Goal: Task Accomplishment & Management: Complete application form

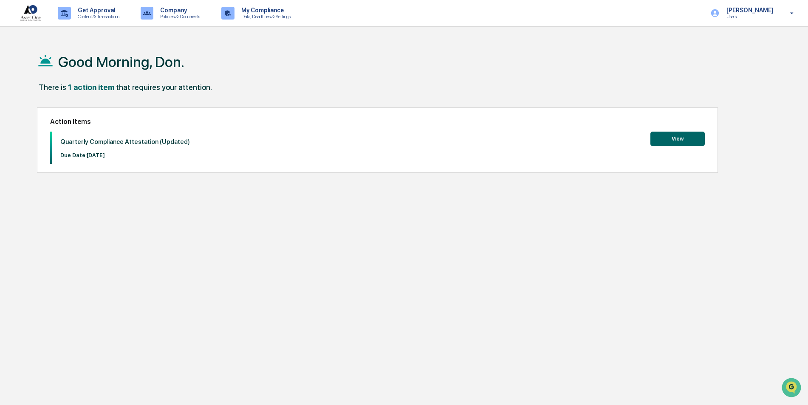
click at [688, 144] on button "View" at bounding box center [677, 139] width 54 height 14
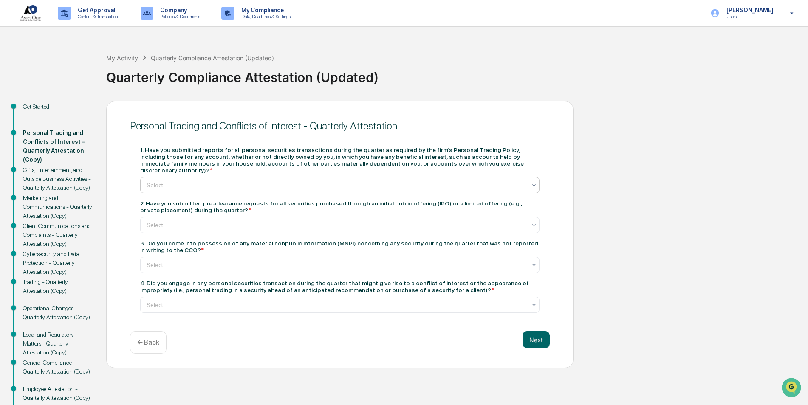
click at [240, 182] on div at bounding box center [337, 185] width 380 height 8
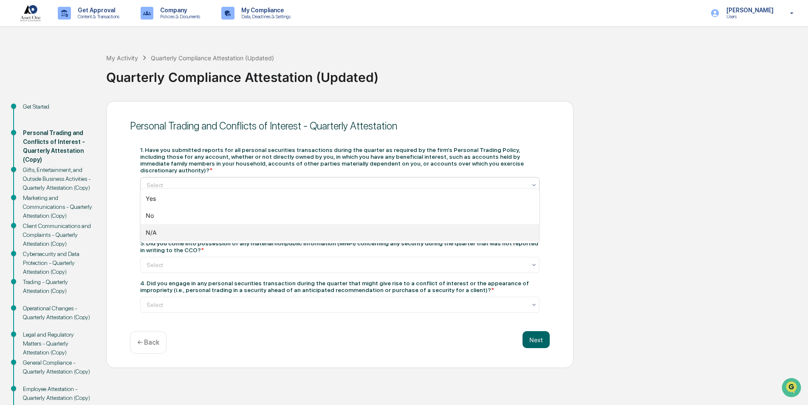
click at [162, 241] on div "N/A" at bounding box center [340, 232] width 398 height 17
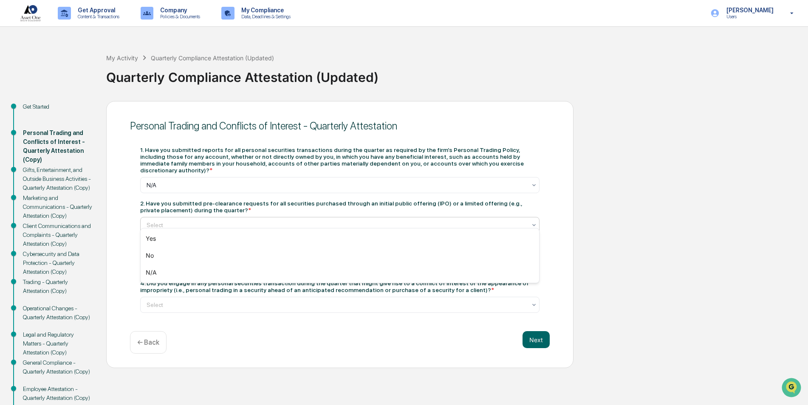
click at [155, 221] on div at bounding box center [337, 225] width 380 height 8
click at [166, 276] on div "N/A" at bounding box center [340, 272] width 398 height 17
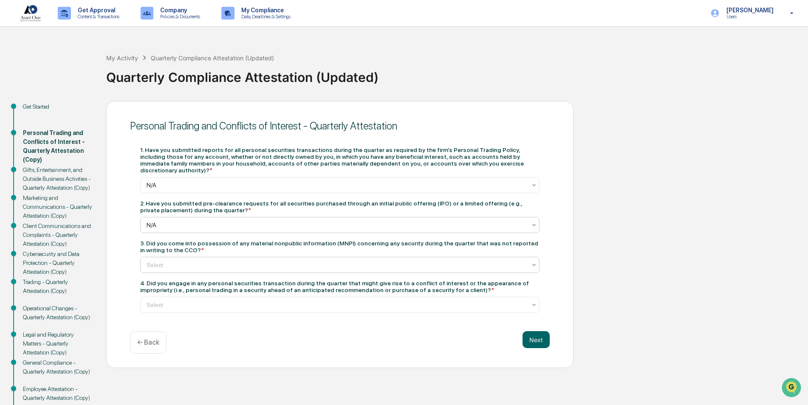
click at [174, 261] on div at bounding box center [337, 265] width 380 height 8
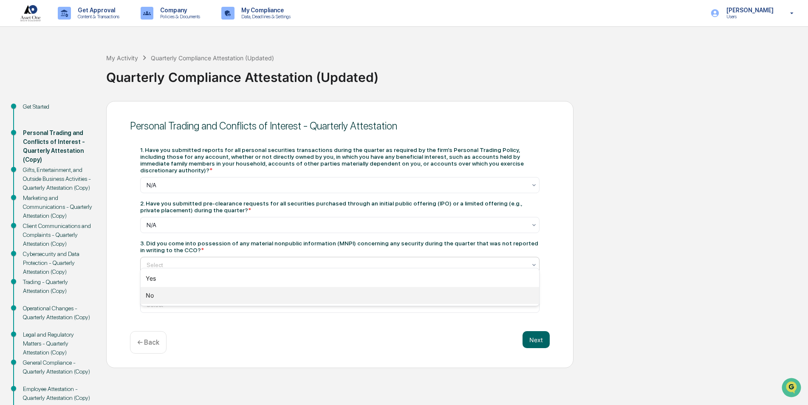
click at [163, 296] on div "No" at bounding box center [340, 295] width 398 height 17
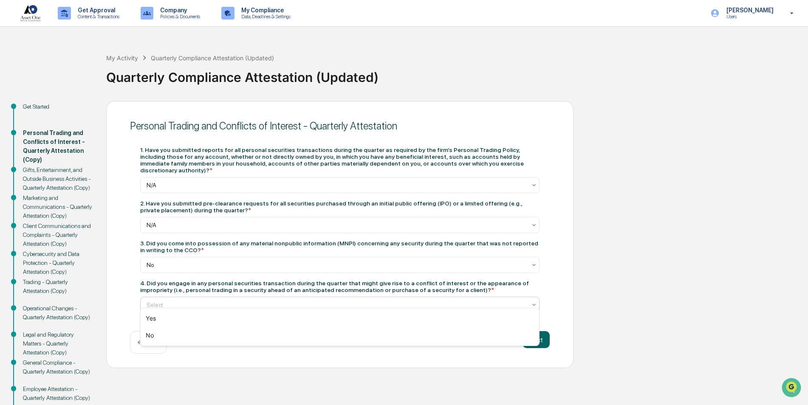
click at [161, 304] on div "Select" at bounding box center [336, 305] width 388 height 12
click at [147, 340] on div "No" at bounding box center [340, 335] width 398 height 17
click at [536, 336] on button "Next" at bounding box center [535, 339] width 27 height 17
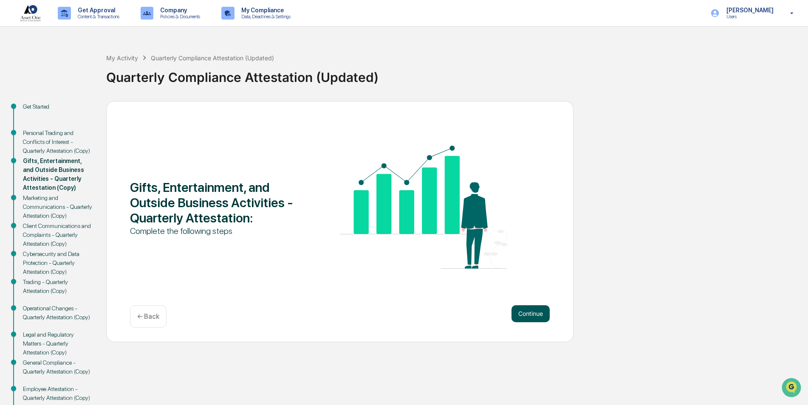
click at [543, 314] on button "Continue" at bounding box center [530, 313] width 38 height 17
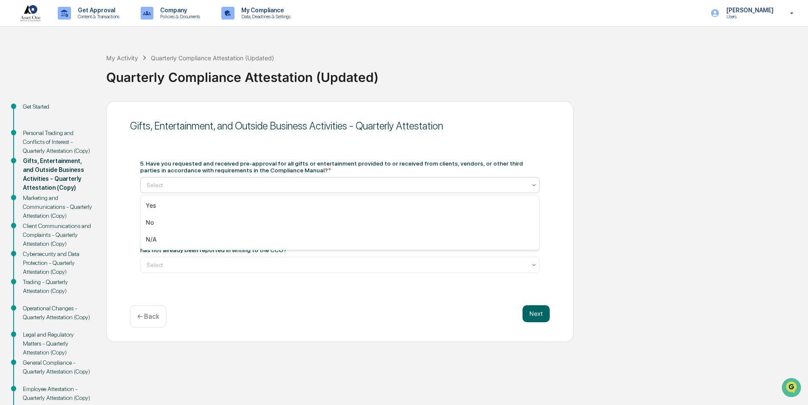
click at [192, 185] on div at bounding box center [337, 185] width 380 height 8
click at [169, 241] on div "N/A" at bounding box center [340, 239] width 398 height 17
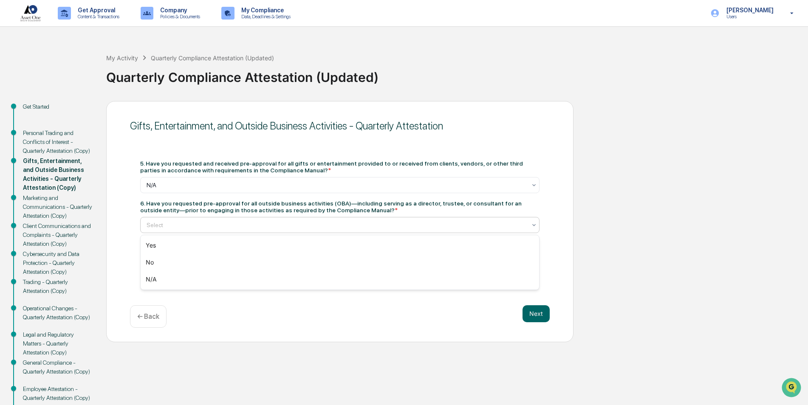
click at [175, 223] on div at bounding box center [337, 225] width 380 height 8
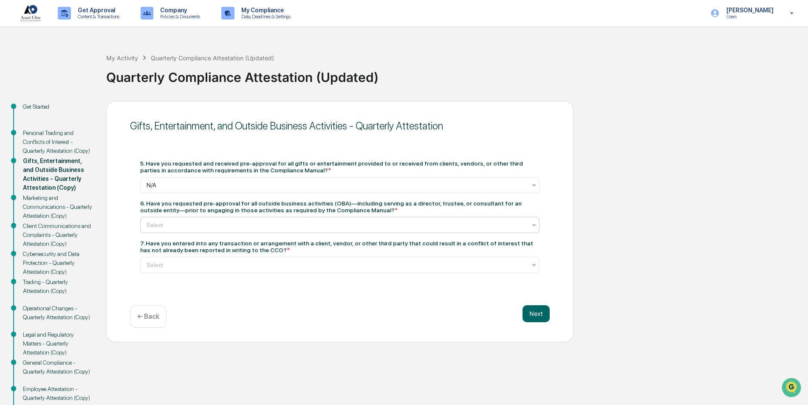
click at [175, 223] on div at bounding box center [337, 225] width 380 height 8
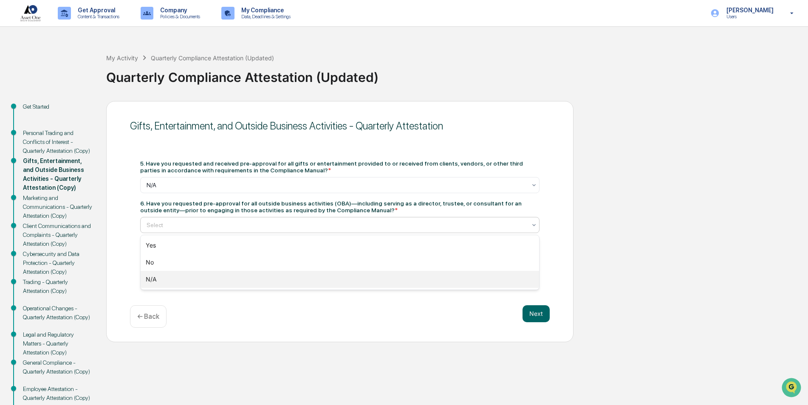
click at [157, 283] on div "N/A" at bounding box center [340, 279] width 398 height 17
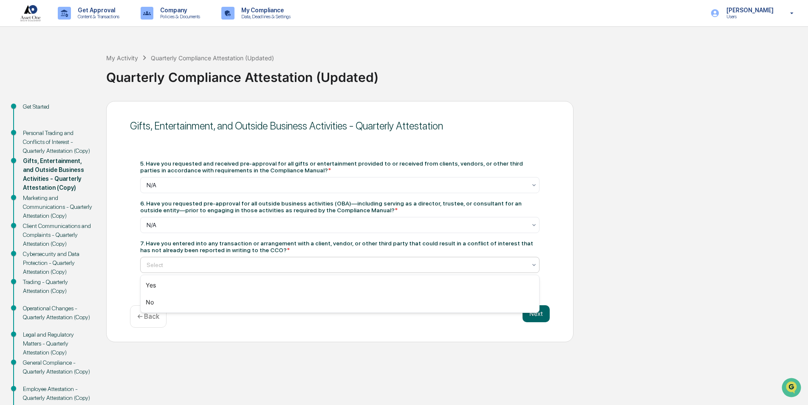
click at [165, 270] on div "Select" at bounding box center [336, 265] width 388 height 12
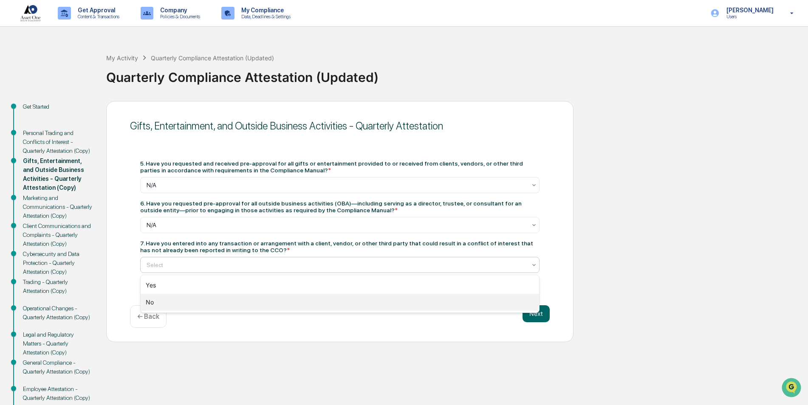
click at [154, 308] on div "No" at bounding box center [340, 302] width 398 height 17
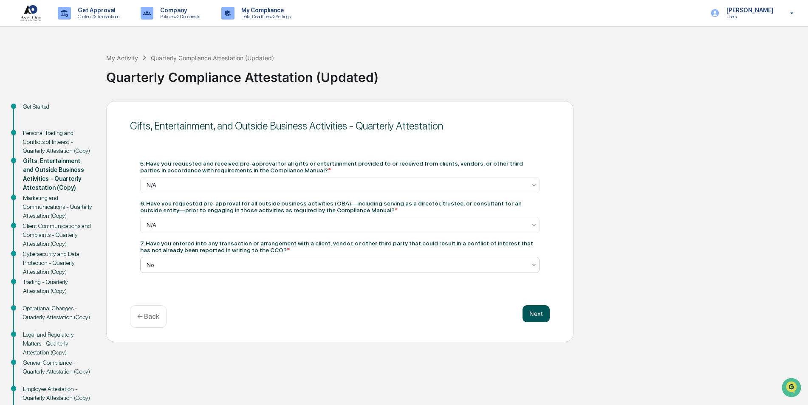
click at [542, 317] on button "Next" at bounding box center [535, 313] width 27 height 17
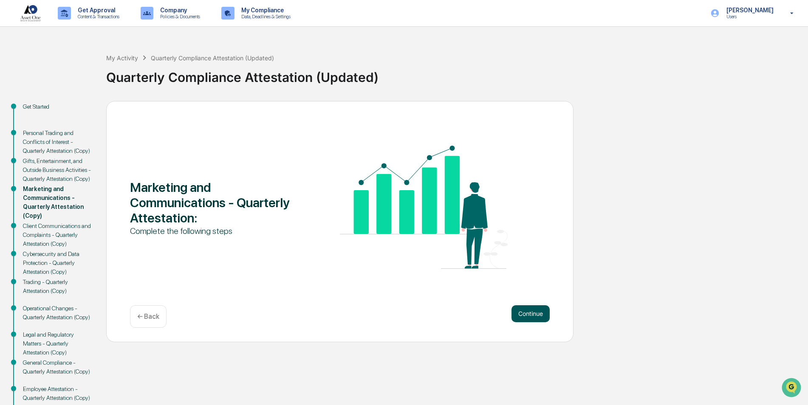
click at [531, 314] on button "Continue" at bounding box center [530, 313] width 38 height 17
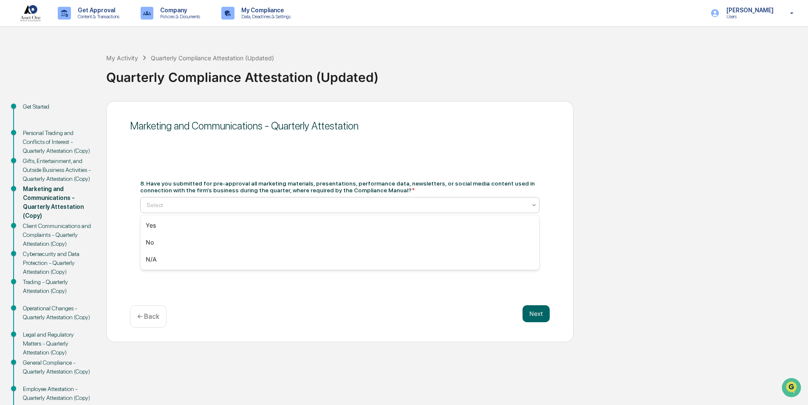
click at [188, 206] on div at bounding box center [337, 205] width 380 height 8
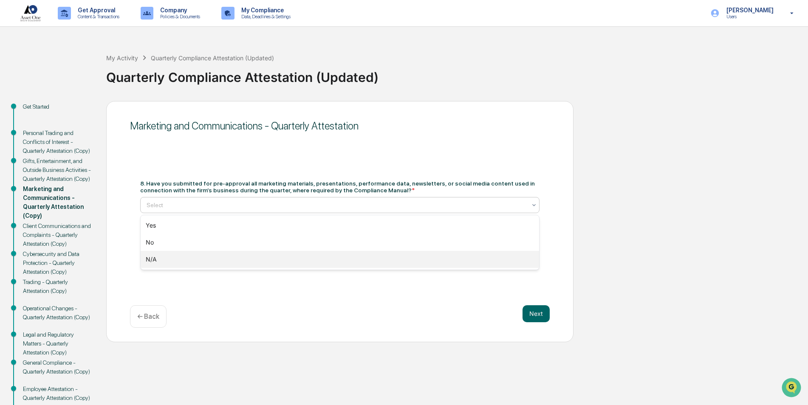
click at [158, 258] on div "N/A" at bounding box center [340, 259] width 398 height 17
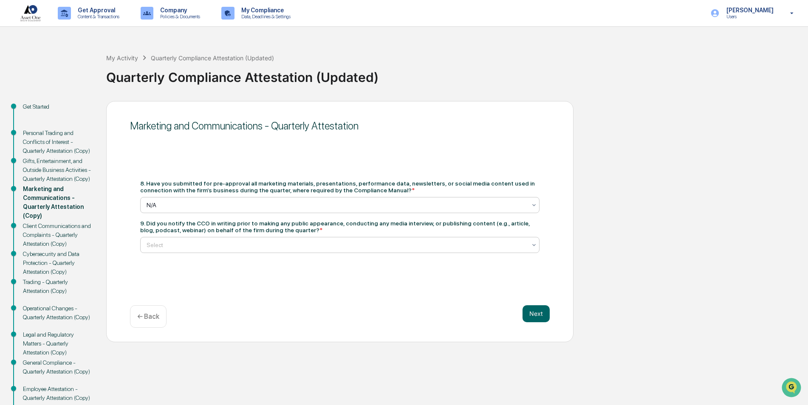
click at [170, 249] on div "Select" at bounding box center [336, 245] width 388 height 12
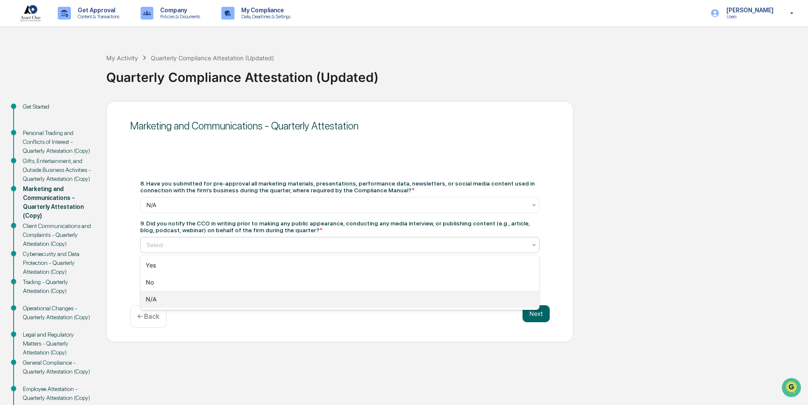
drag, startPoint x: 151, startPoint y: 298, endPoint x: 160, endPoint y: 300, distance: 8.7
click at [152, 298] on div "N/A" at bounding box center [340, 299] width 398 height 17
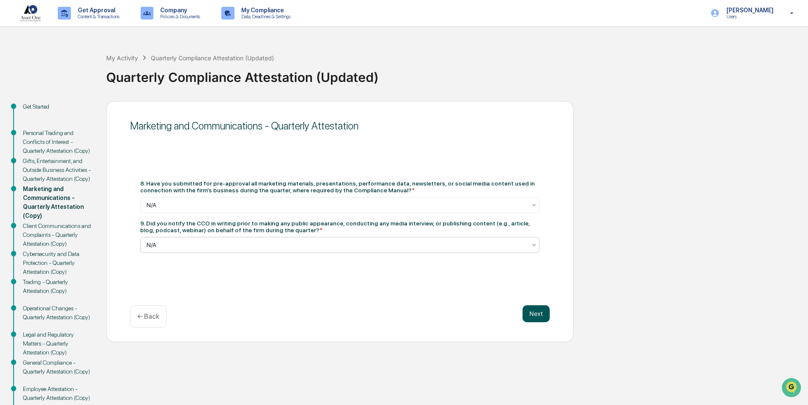
click at [532, 313] on button "Next" at bounding box center [535, 313] width 27 height 17
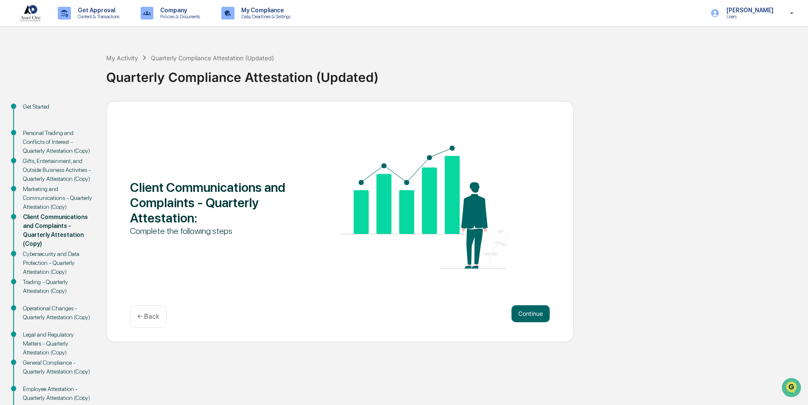
click at [532, 313] on button "Continue" at bounding box center [530, 313] width 38 height 17
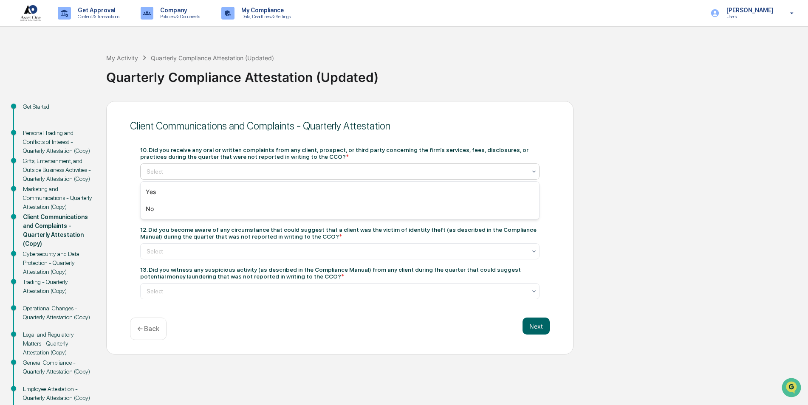
click at [227, 171] on div at bounding box center [337, 171] width 380 height 8
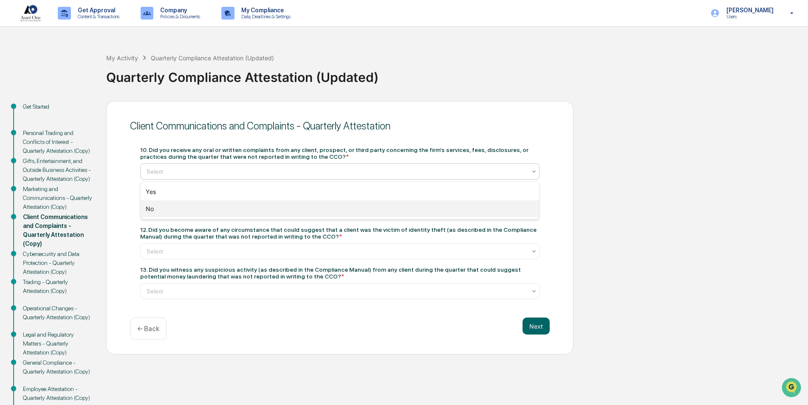
click at [178, 205] on div "No" at bounding box center [340, 208] width 398 height 17
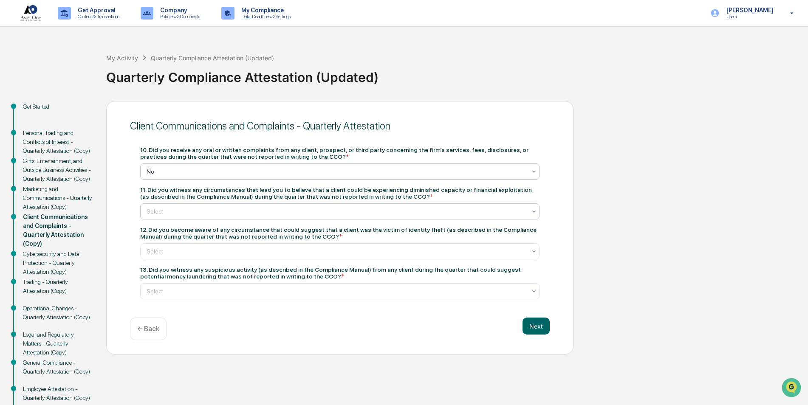
click at [177, 209] on div at bounding box center [337, 211] width 380 height 8
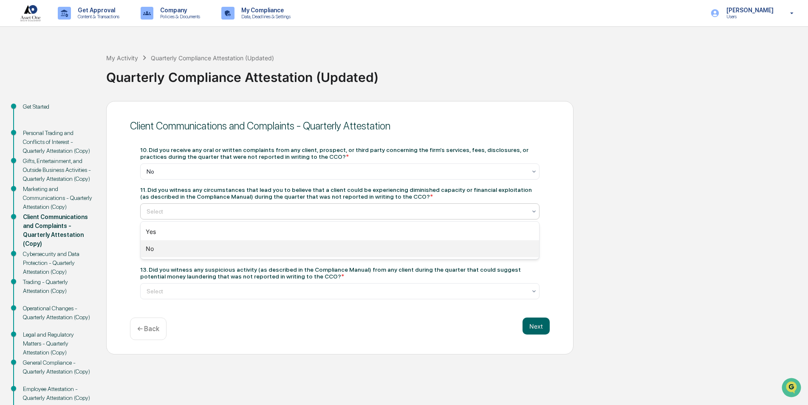
click at [164, 252] on div "No" at bounding box center [340, 248] width 398 height 17
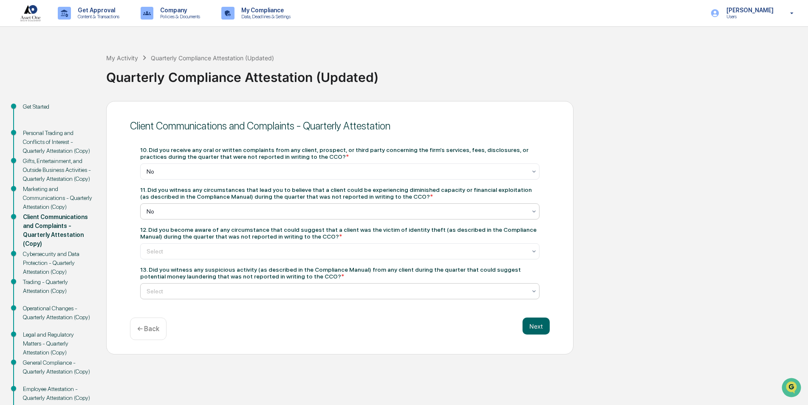
click at [186, 295] on div at bounding box center [337, 291] width 380 height 8
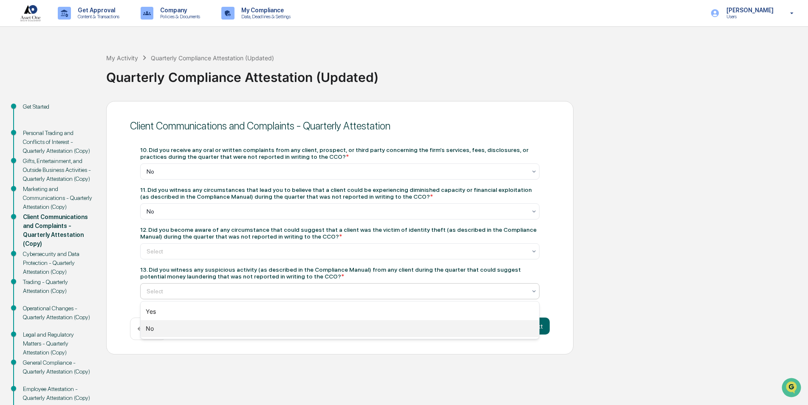
click at [169, 328] on div "No" at bounding box center [340, 328] width 398 height 17
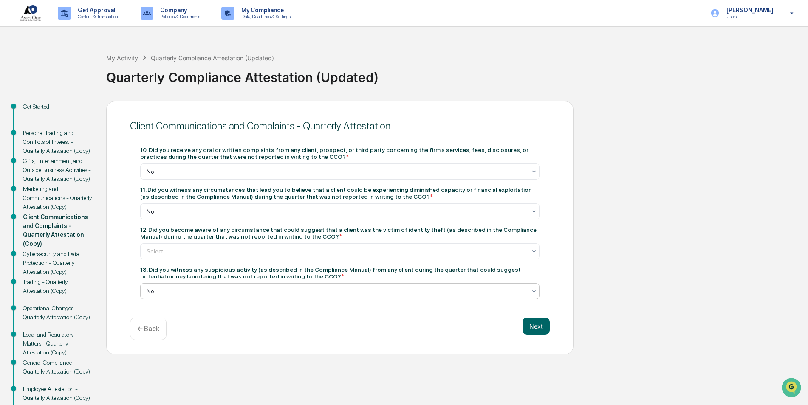
click at [551, 328] on div "Client Communications and Complaints - Quarterly Attestation 10. Did you receiv…" at bounding box center [339, 228] width 467 height 254
click at [544, 330] on button "Next" at bounding box center [535, 326] width 27 height 17
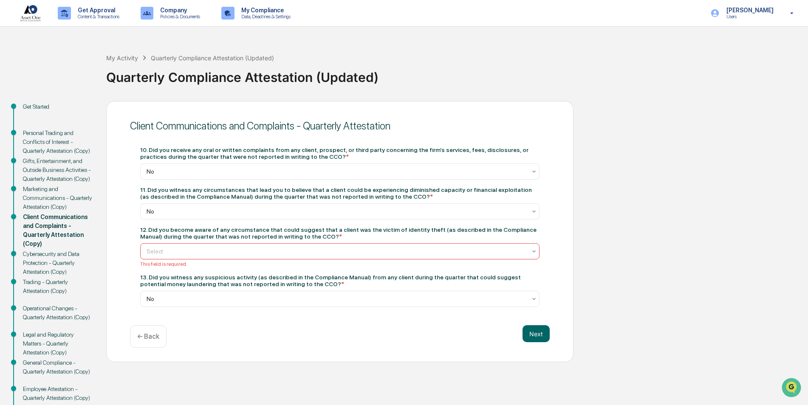
click at [247, 249] on div at bounding box center [337, 251] width 380 height 8
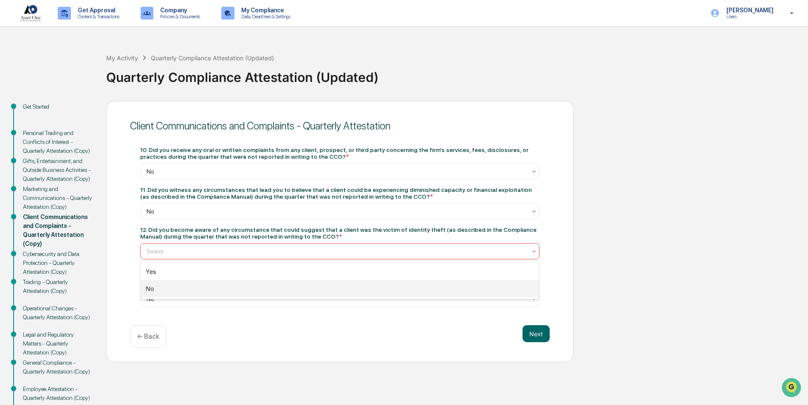
click at [149, 289] on div "No" at bounding box center [340, 288] width 398 height 17
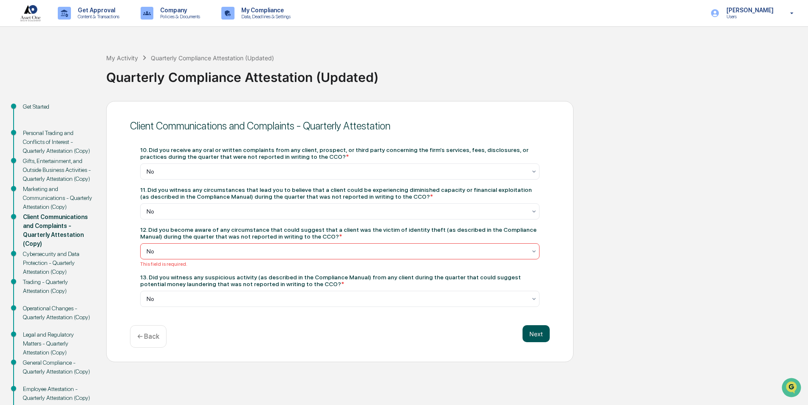
click at [530, 330] on button "Next" at bounding box center [535, 333] width 27 height 17
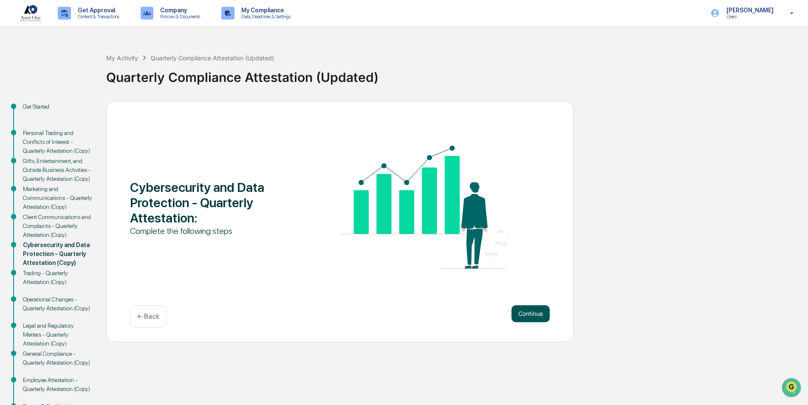
click at [533, 319] on button "Continue" at bounding box center [530, 313] width 38 height 17
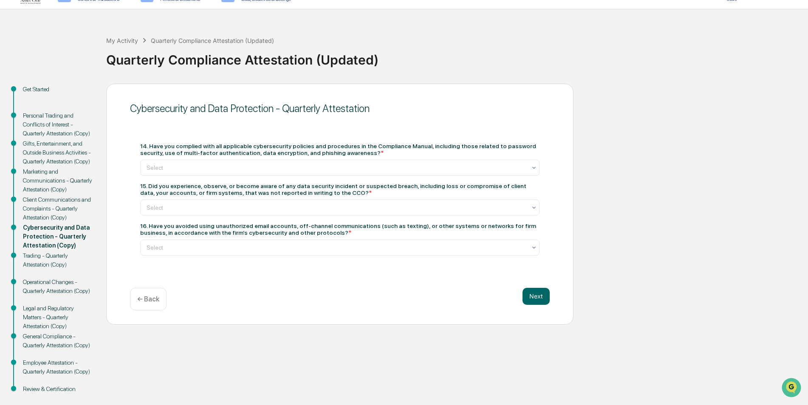
scroll to position [31, 0]
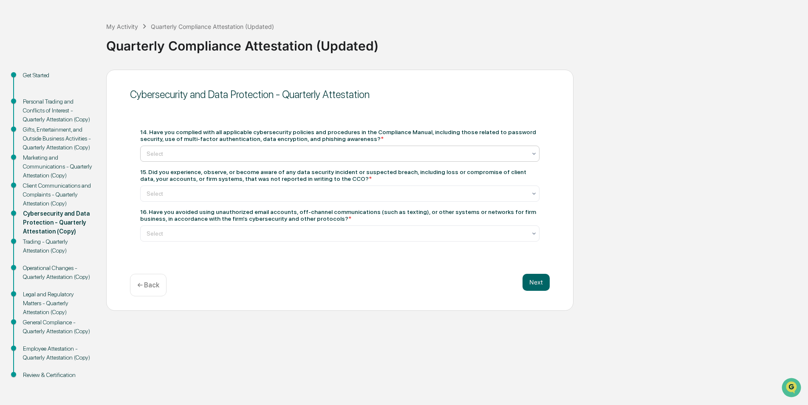
click at [186, 153] on div at bounding box center [337, 154] width 380 height 8
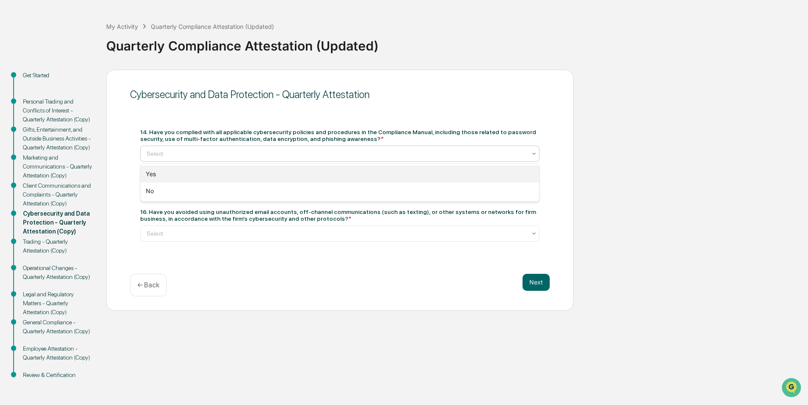
click at [157, 178] on div "Yes" at bounding box center [340, 174] width 398 height 17
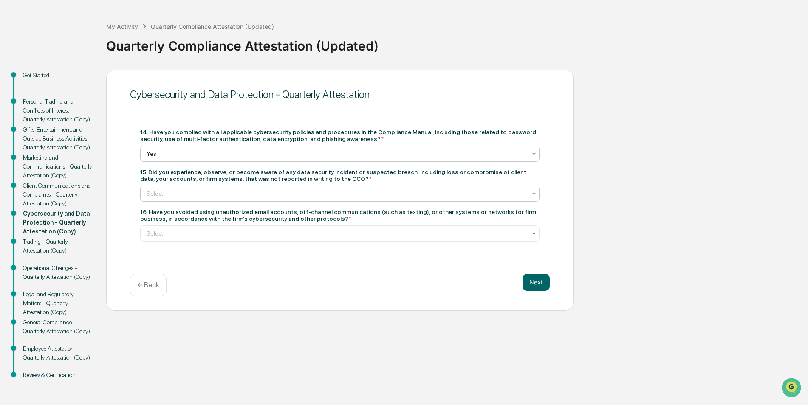
click at [154, 198] on div "Select" at bounding box center [336, 194] width 388 height 12
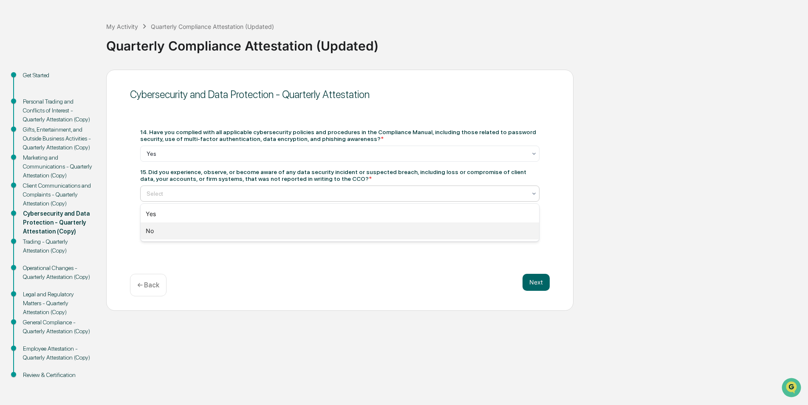
click at [158, 230] on div "No" at bounding box center [340, 231] width 398 height 17
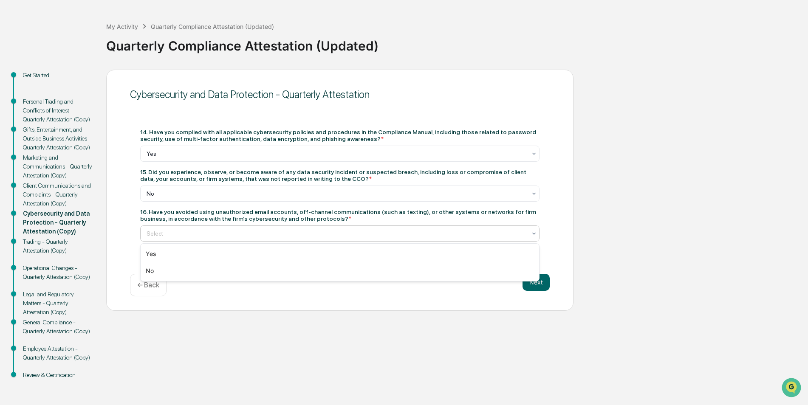
click at [158, 231] on div at bounding box center [337, 233] width 380 height 8
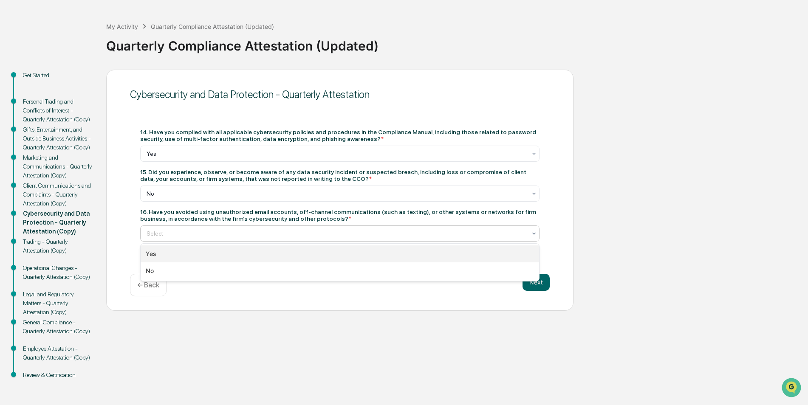
click at [155, 254] on div "Yes" at bounding box center [340, 253] width 398 height 17
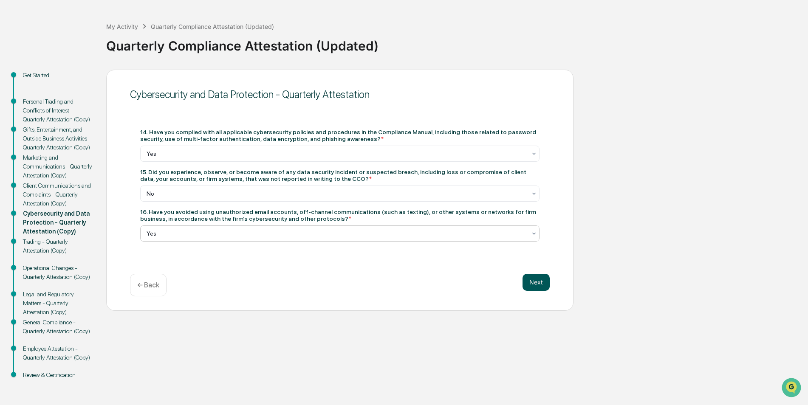
click at [542, 280] on button "Next" at bounding box center [535, 282] width 27 height 17
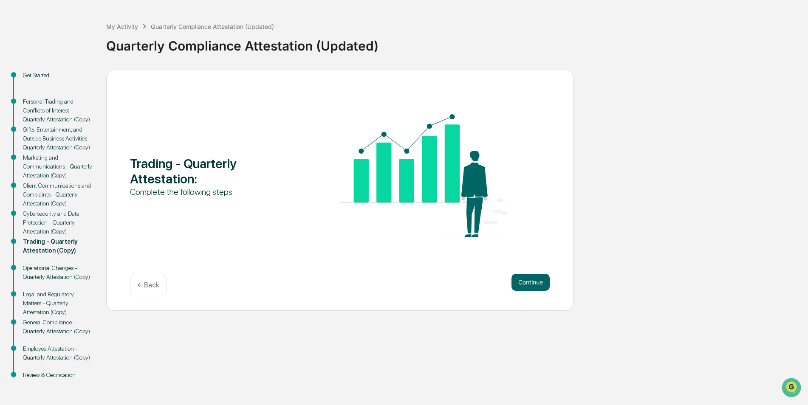
click at [539, 291] on div "Continue ← Back" at bounding box center [340, 285] width 420 height 23
click at [524, 282] on button "Continue" at bounding box center [530, 282] width 38 height 17
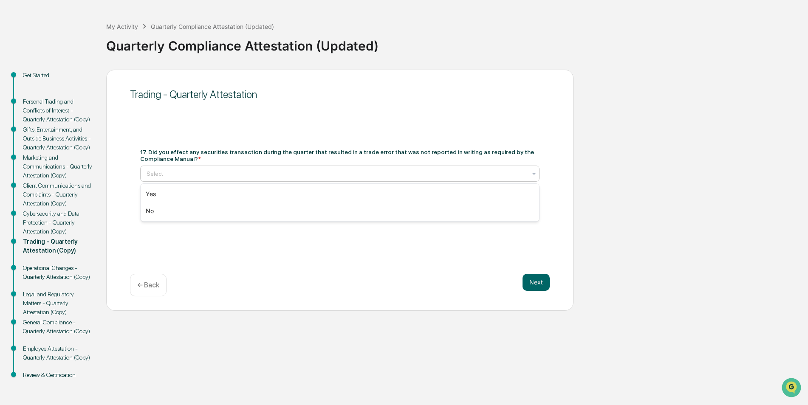
click at [156, 175] on div at bounding box center [337, 173] width 380 height 8
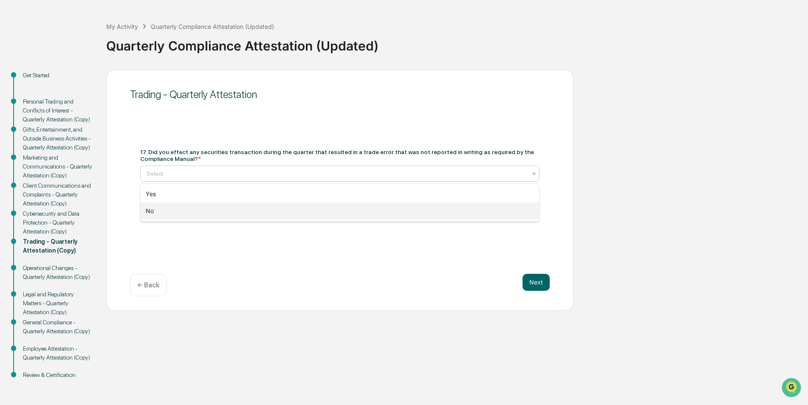
click at [150, 210] on div "No" at bounding box center [340, 211] width 398 height 17
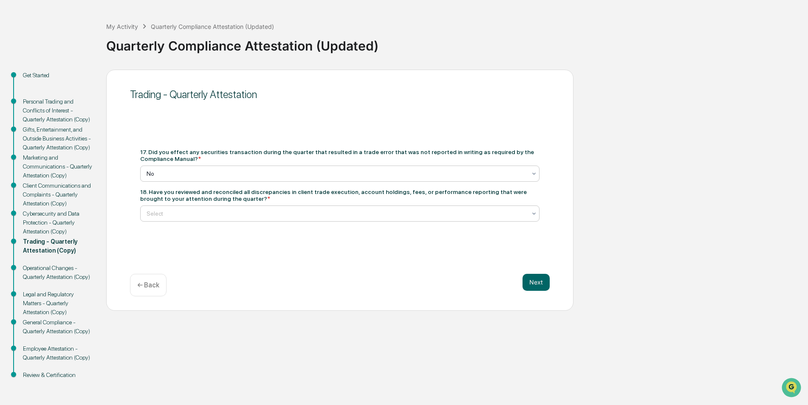
click at [157, 214] on div at bounding box center [337, 213] width 380 height 8
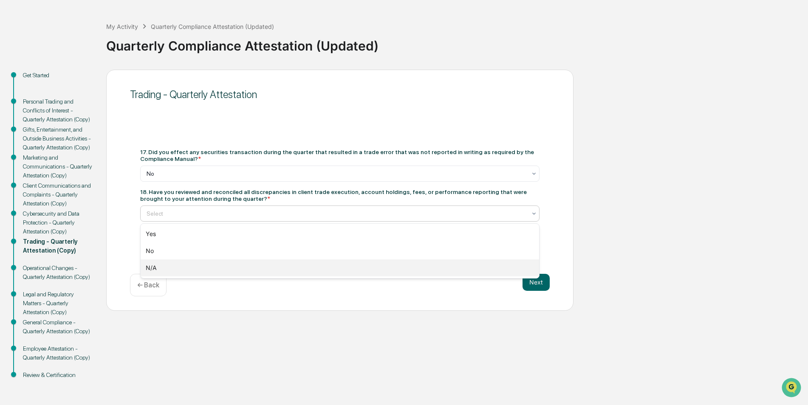
drag, startPoint x: 153, startPoint y: 268, endPoint x: 160, endPoint y: 271, distance: 7.4
click at [153, 269] on div "N/A" at bounding box center [340, 268] width 398 height 17
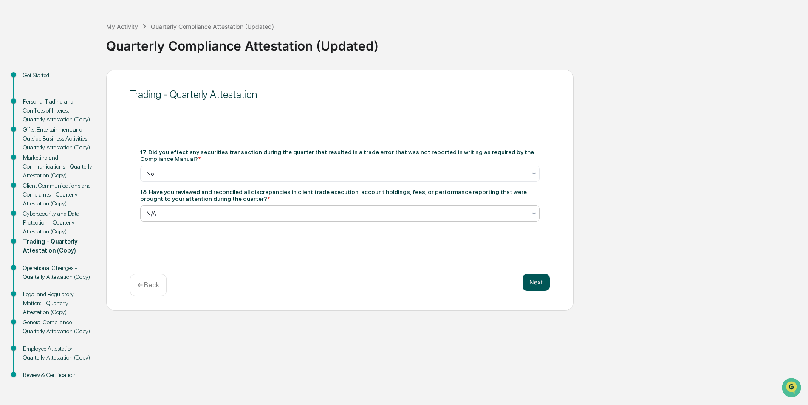
click at [547, 282] on button "Next" at bounding box center [535, 282] width 27 height 17
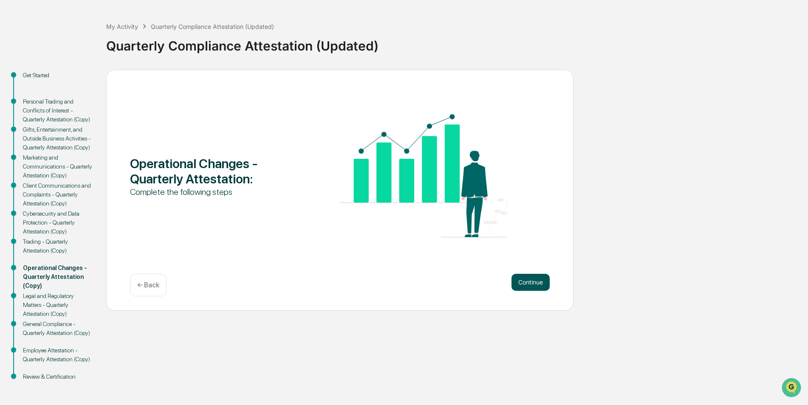
click at [529, 288] on button "Continue" at bounding box center [530, 282] width 38 height 17
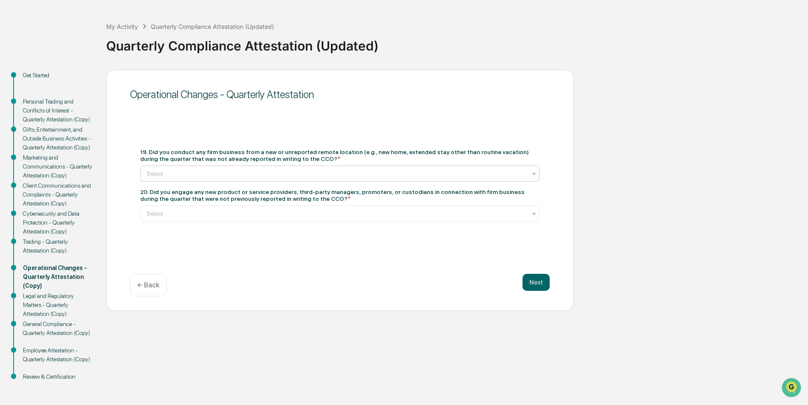
click at [166, 174] on div at bounding box center [337, 173] width 380 height 8
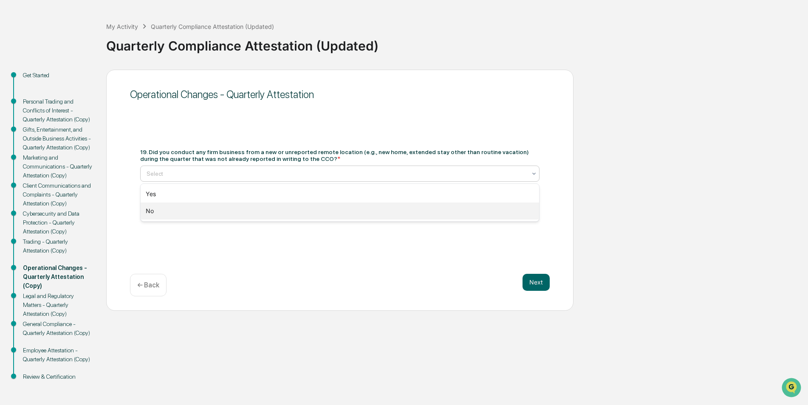
click at [159, 210] on div "No" at bounding box center [340, 211] width 398 height 17
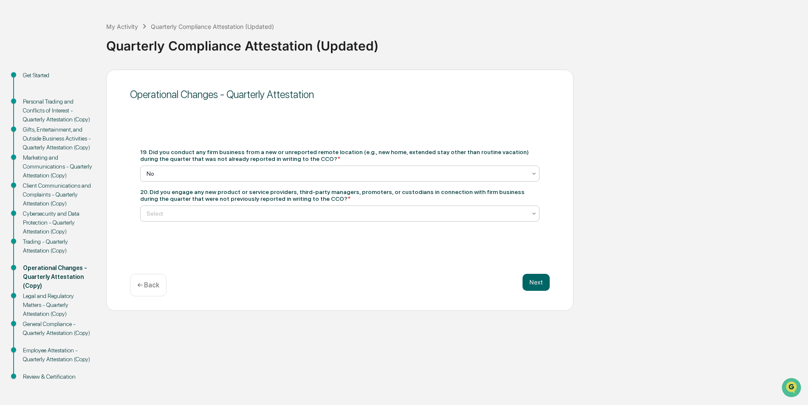
click at [161, 214] on div at bounding box center [337, 213] width 380 height 8
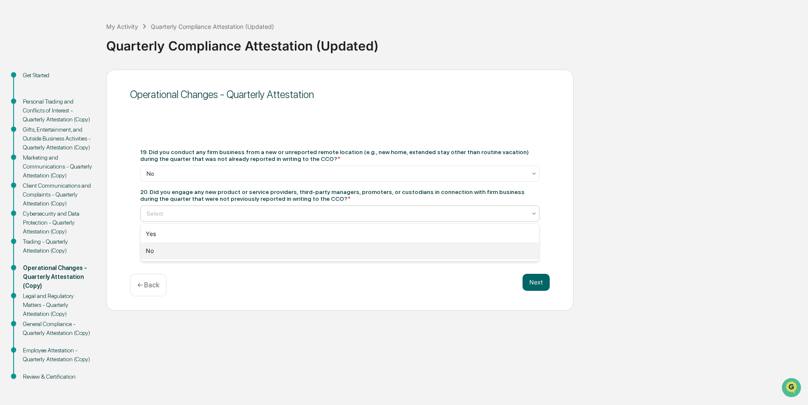
click at [161, 252] on div "No" at bounding box center [340, 251] width 398 height 17
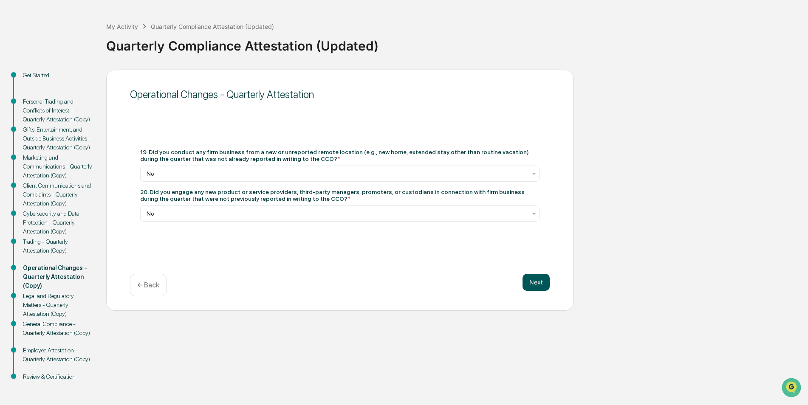
click at [544, 283] on button "Next" at bounding box center [535, 282] width 27 height 17
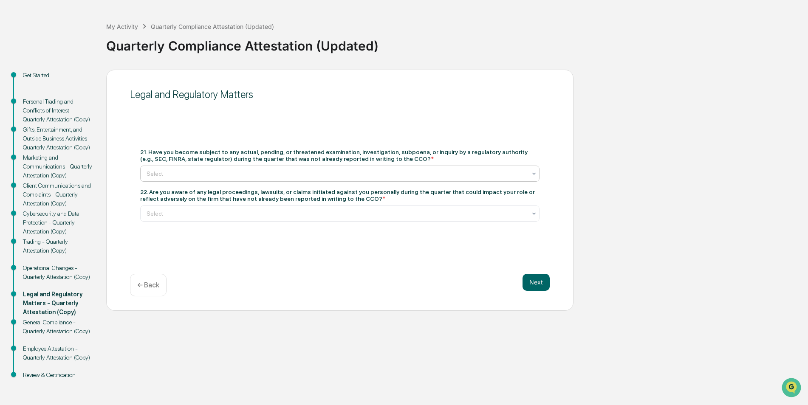
click at [245, 176] on div at bounding box center [337, 173] width 380 height 8
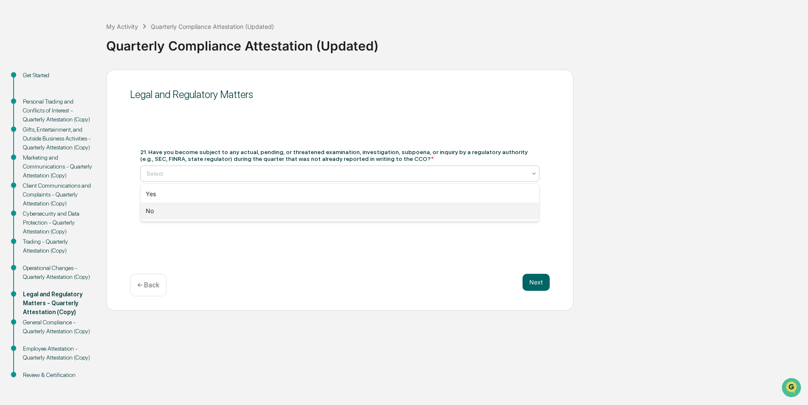
click at [170, 212] on div "No" at bounding box center [340, 211] width 398 height 17
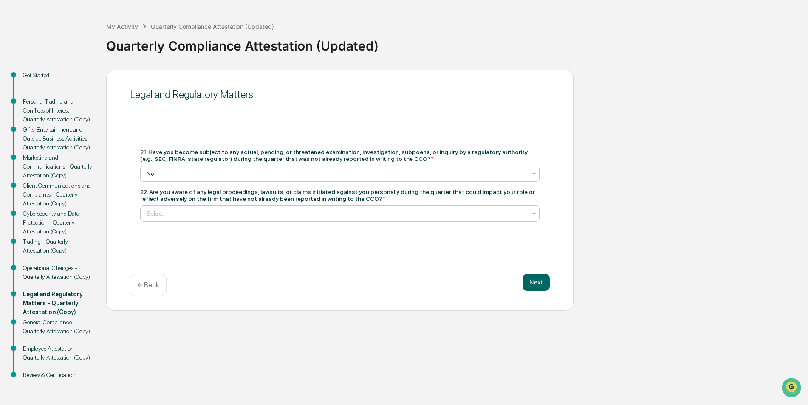
click at [175, 215] on div at bounding box center [337, 213] width 380 height 8
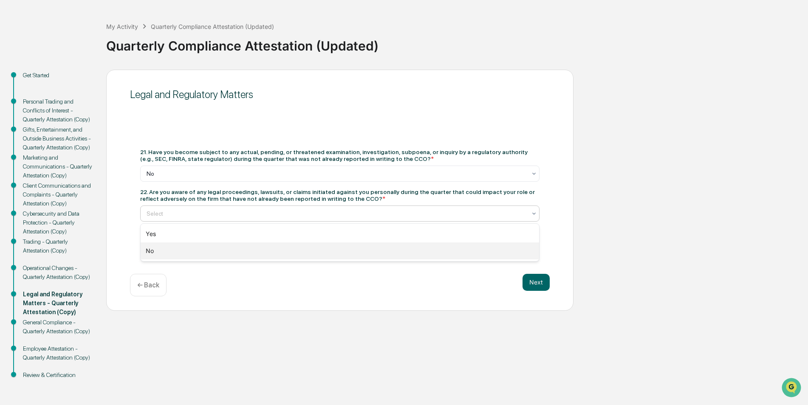
drag, startPoint x: 163, startPoint y: 255, endPoint x: 168, endPoint y: 255, distance: 5.5
click at [163, 255] on div "No" at bounding box center [340, 251] width 398 height 17
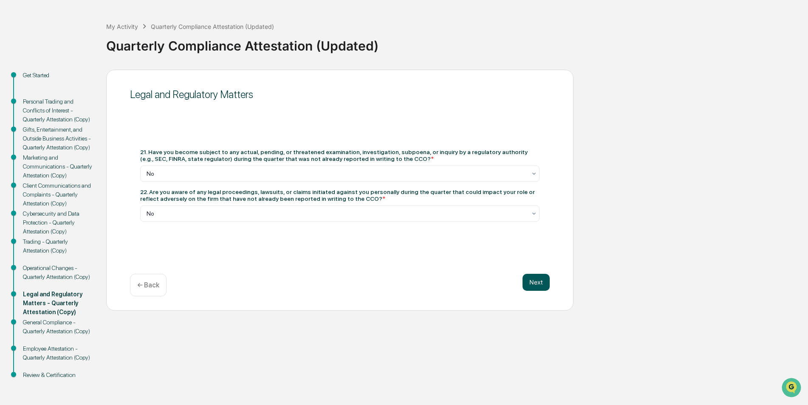
click at [538, 282] on button "Next" at bounding box center [535, 282] width 27 height 17
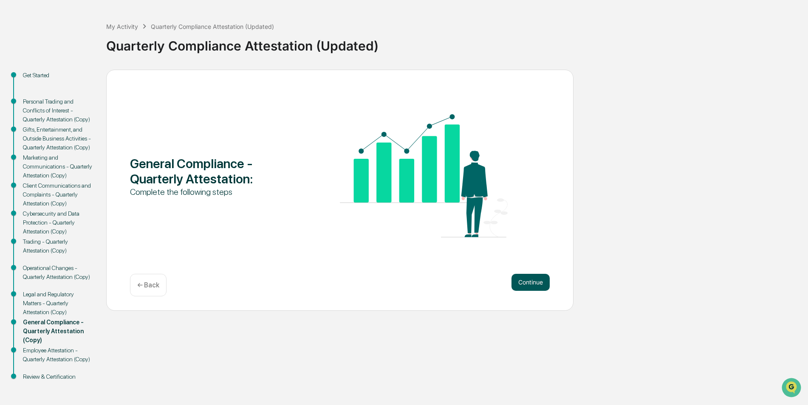
click at [517, 283] on button "Continue" at bounding box center [530, 282] width 38 height 17
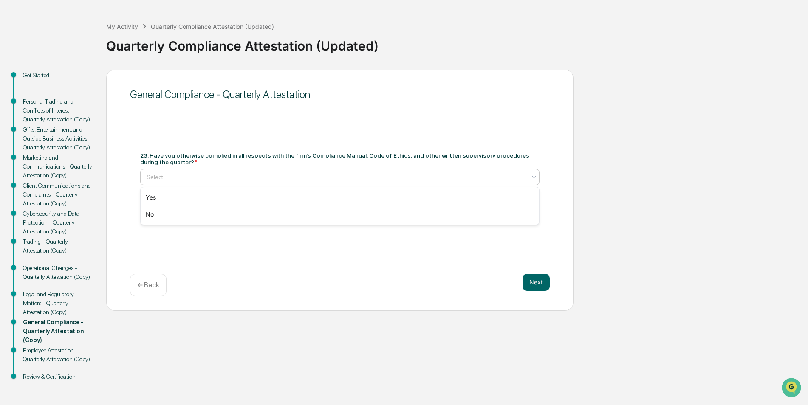
click at [183, 183] on div "Select" at bounding box center [339, 177] width 399 height 16
click at [159, 197] on div "Yes" at bounding box center [340, 197] width 398 height 17
click at [152, 211] on div at bounding box center [337, 210] width 380 height 8
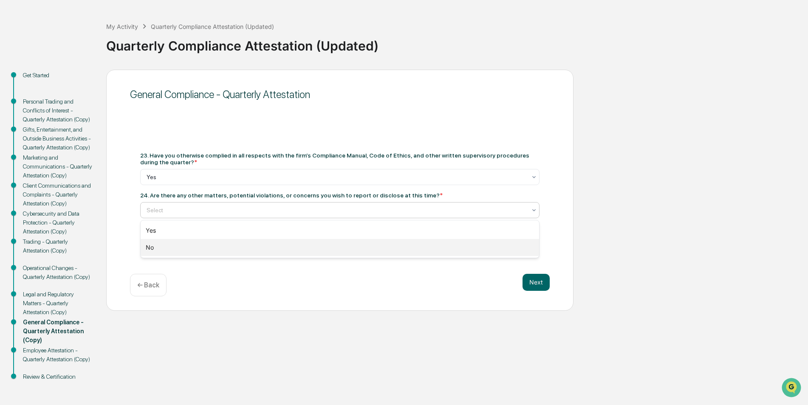
click at [153, 248] on div "No" at bounding box center [340, 247] width 398 height 17
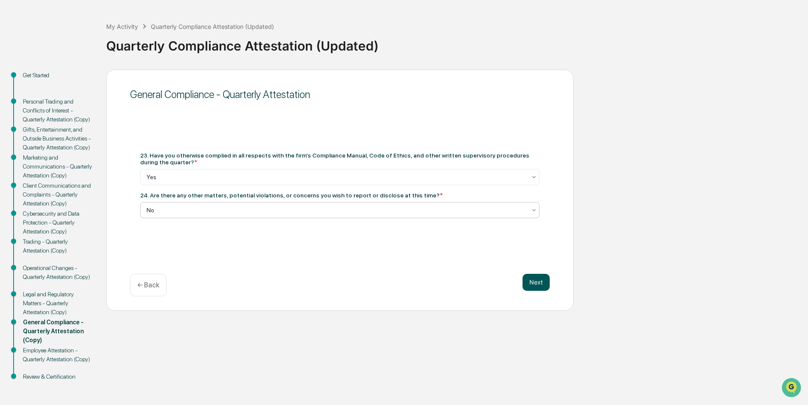
click at [547, 279] on button "Next" at bounding box center [535, 282] width 27 height 17
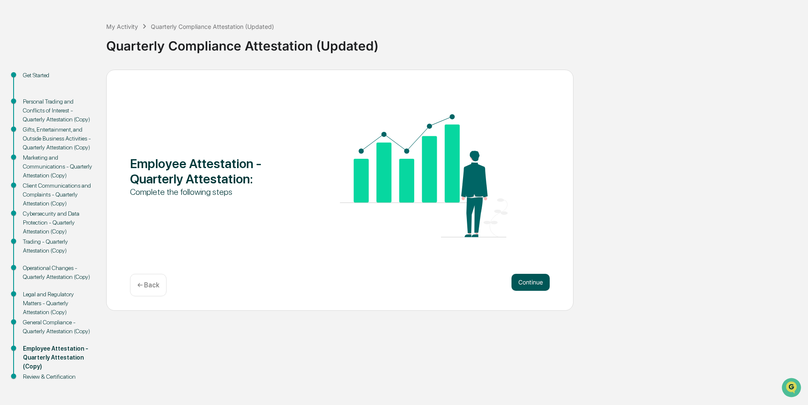
click at [530, 284] on button "Continue" at bounding box center [530, 282] width 38 height 17
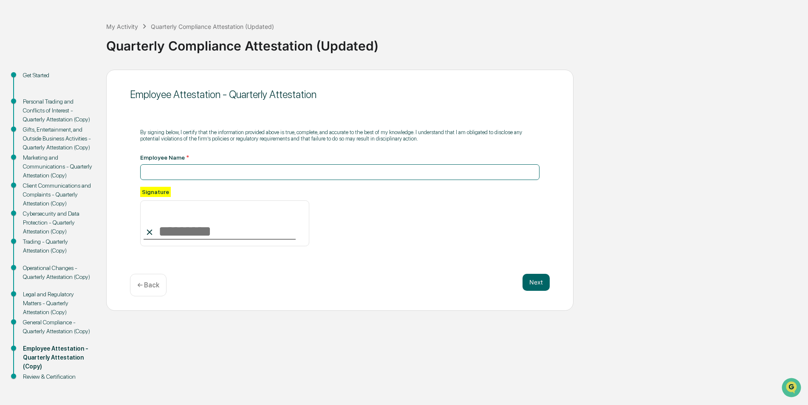
click at [162, 172] on input at bounding box center [339, 172] width 399 height 16
type input "**********"
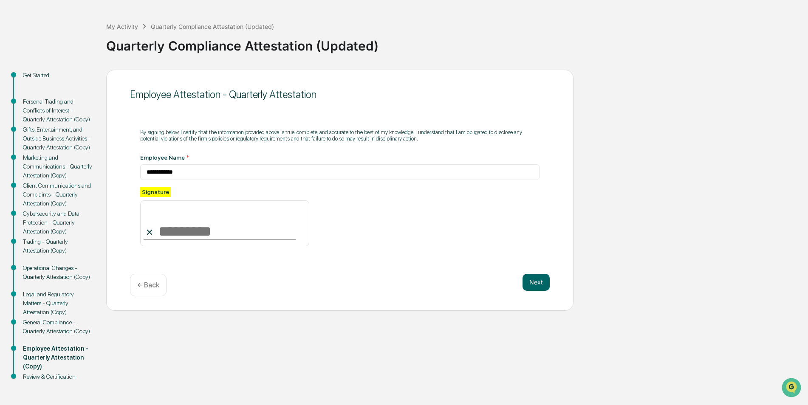
click at [155, 232] on input at bounding box center [224, 223] width 169 height 46
type input "**********"
drag, startPoint x: 550, startPoint y: 282, endPoint x: 544, endPoint y: 284, distance: 5.8
click at [544, 284] on div "**********" at bounding box center [339, 190] width 467 height 241
click at [542, 285] on button "Next" at bounding box center [535, 282] width 27 height 17
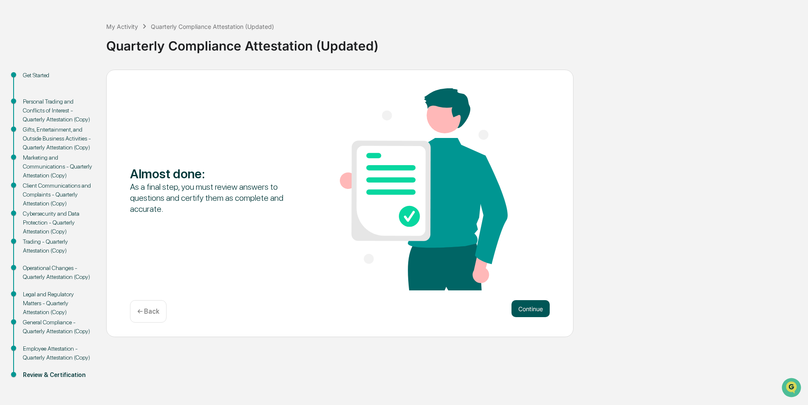
click at [536, 313] on button "Continue" at bounding box center [530, 308] width 38 height 17
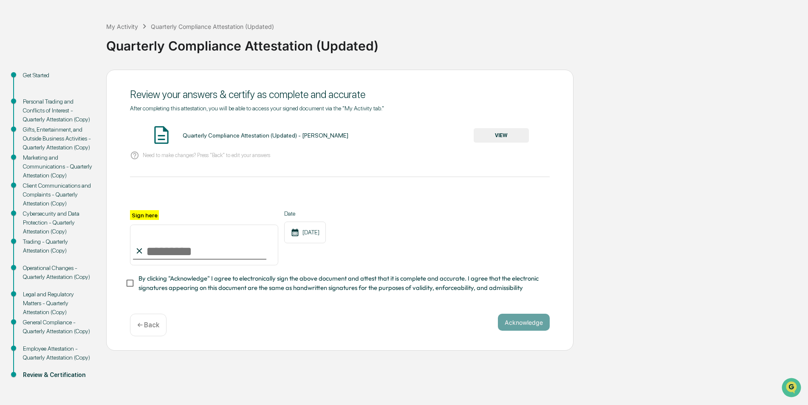
click at [214, 139] on div "Quarterly Compliance Attestation (Updated) - [PERSON_NAME]" at bounding box center [266, 135] width 166 height 7
click at [216, 136] on div "Quarterly Compliance Attestation (Updated) - [PERSON_NAME]" at bounding box center [266, 135] width 166 height 7
click at [161, 137] on img at bounding box center [161, 134] width 21 height 21
click at [135, 159] on icon at bounding box center [135, 156] width 8 height 8
click at [496, 134] on button "VIEW" at bounding box center [501, 135] width 55 height 14
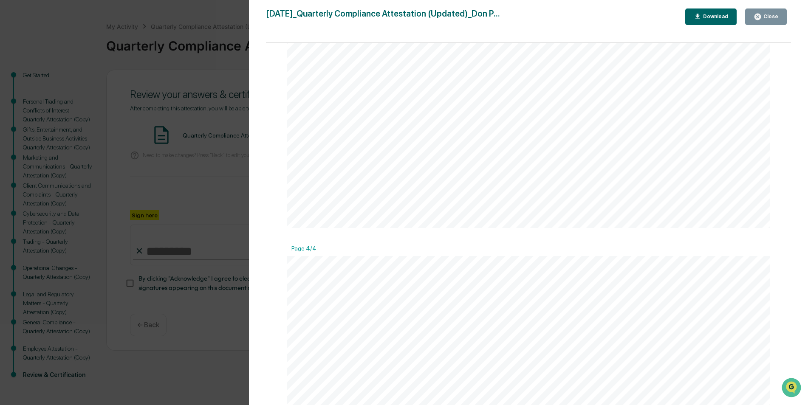
scroll to position [2471, 0]
drag, startPoint x: 774, startPoint y: 14, endPoint x: 722, endPoint y: 38, distance: 57.4
click at [774, 14] on div "Close" at bounding box center [770, 17] width 17 height 6
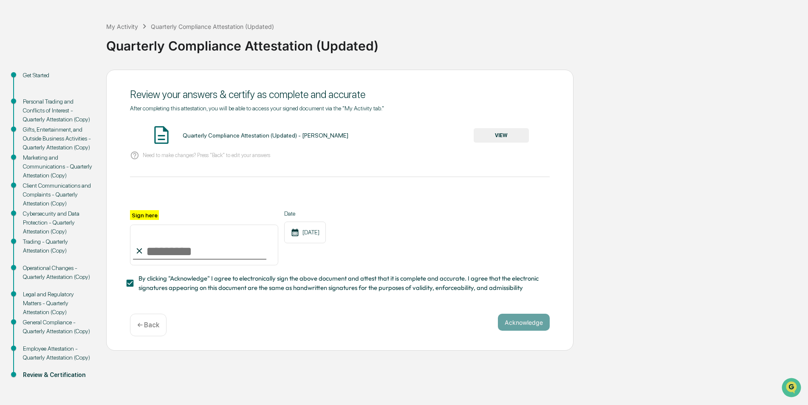
click at [151, 252] on input "Sign here" at bounding box center [204, 245] width 148 height 41
type input "**********"
click at [528, 324] on button "Acknowledge" at bounding box center [524, 322] width 52 height 17
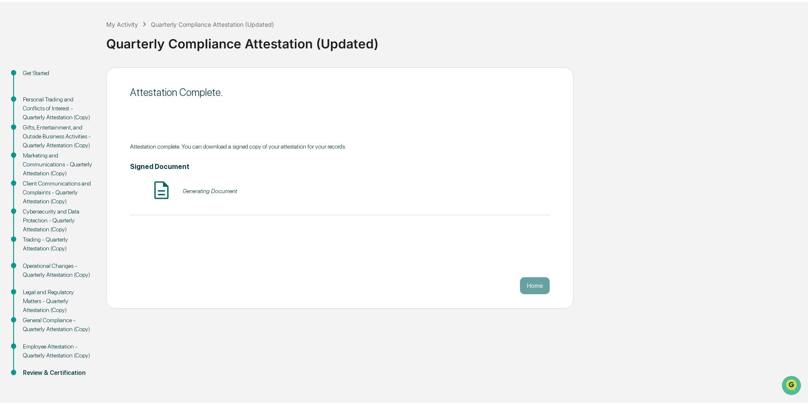
scroll to position [31, 0]
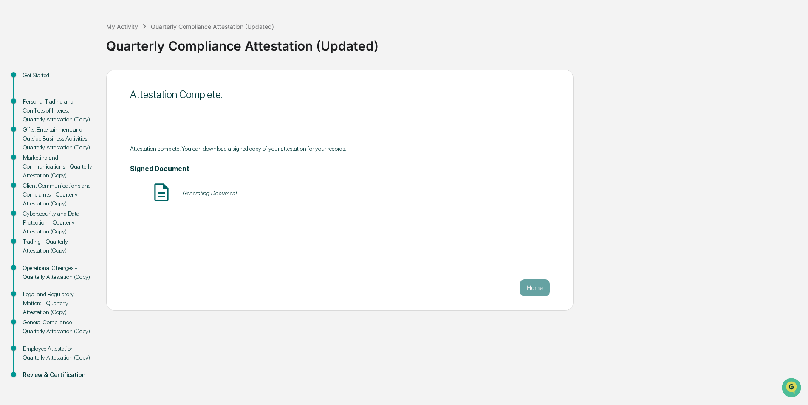
click at [529, 289] on button "Home" at bounding box center [535, 287] width 30 height 17
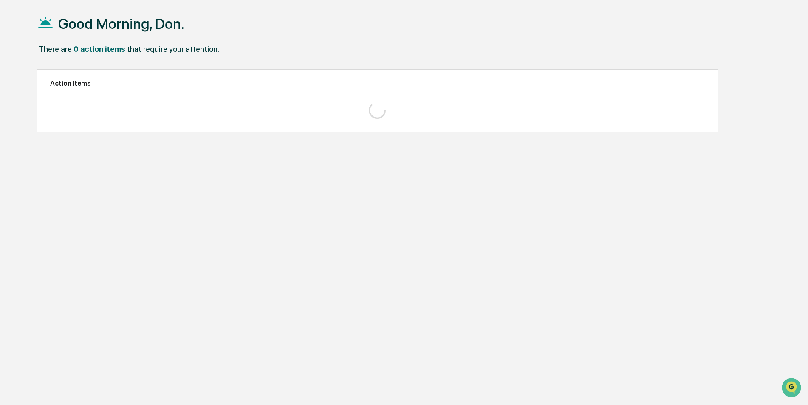
scroll to position [40, 0]
